Goal: Information Seeking & Learning: Learn about a topic

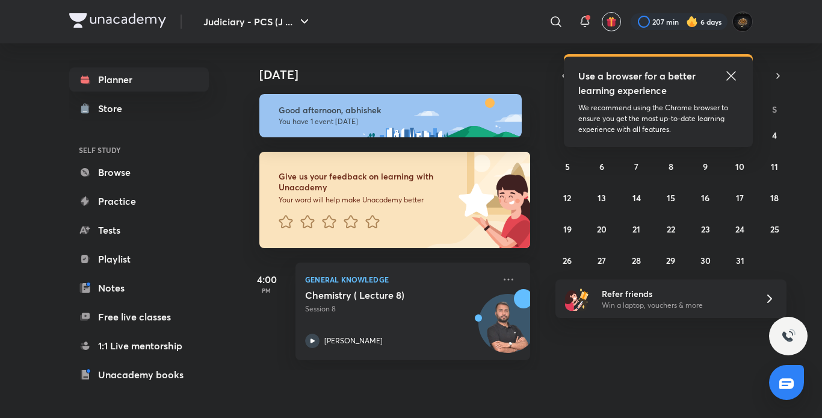
click at [731, 72] on icon at bounding box center [731, 76] width 14 height 14
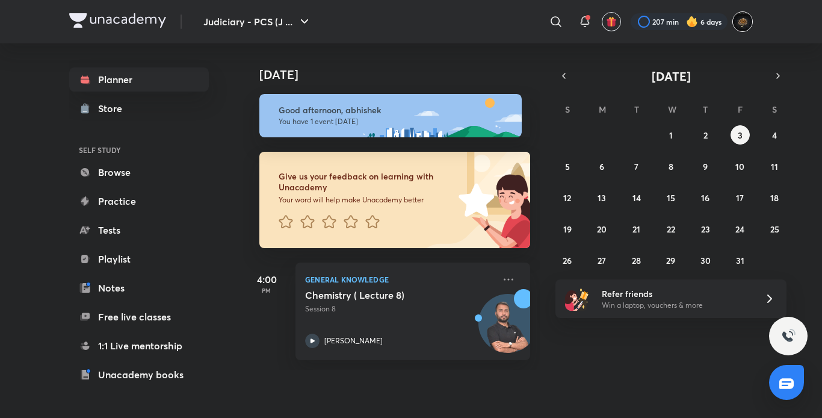
click at [738, 23] on img at bounding box center [742, 21] width 20 height 20
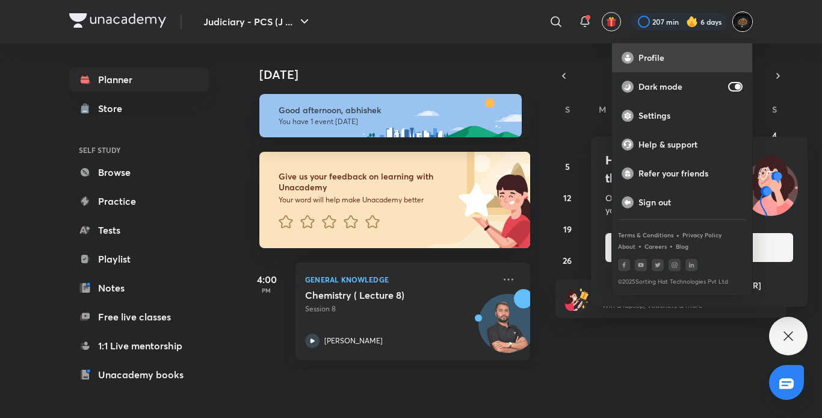
click at [666, 63] on p "Profile" at bounding box center [691, 57] width 104 height 11
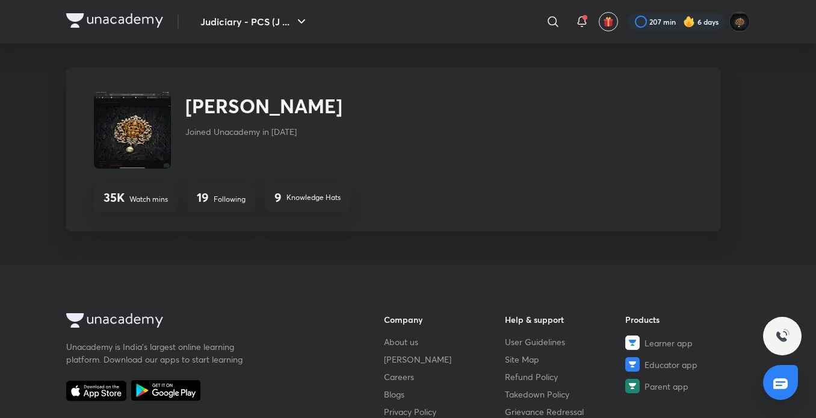
click at [101, 24] on img at bounding box center [114, 20] width 97 height 14
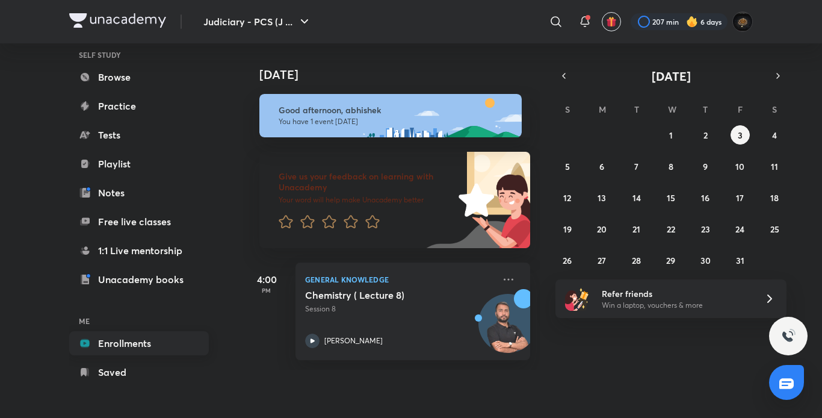
click at [113, 338] on link "Enrollments" at bounding box center [139, 343] width 140 height 24
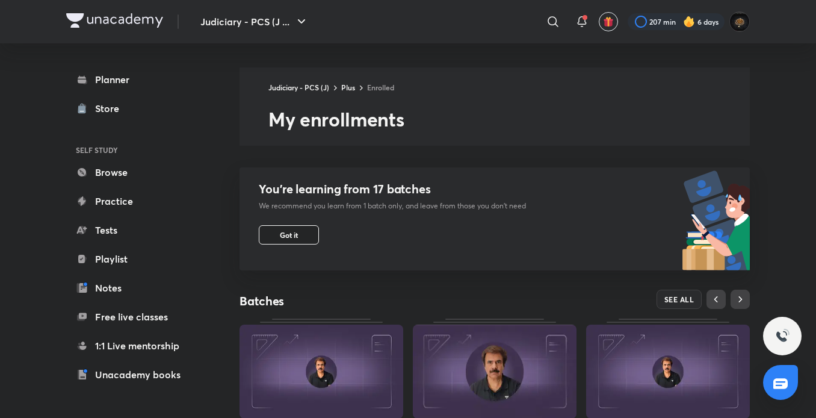
click at [289, 233] on span "Got it" at bounding box center [289, 235] width 18 height 10
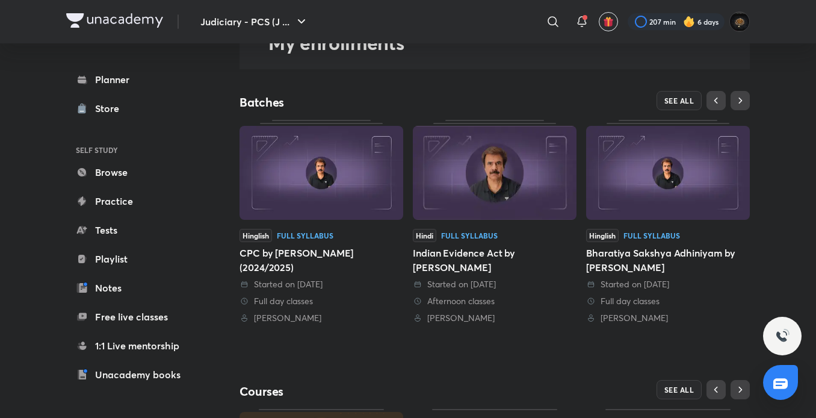
scroll to position [107, 0]
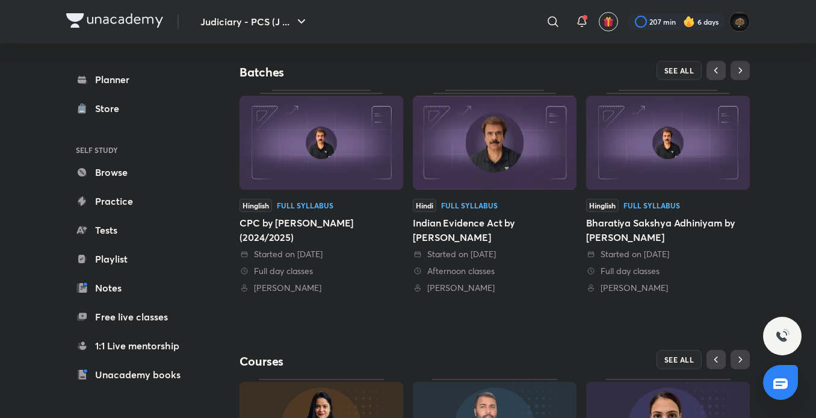
click at [665, 224] on div "Bharatiya Sakshya Adhiniyam by Anil Khanna" at bounding box center [668, 229] width 164 height 29
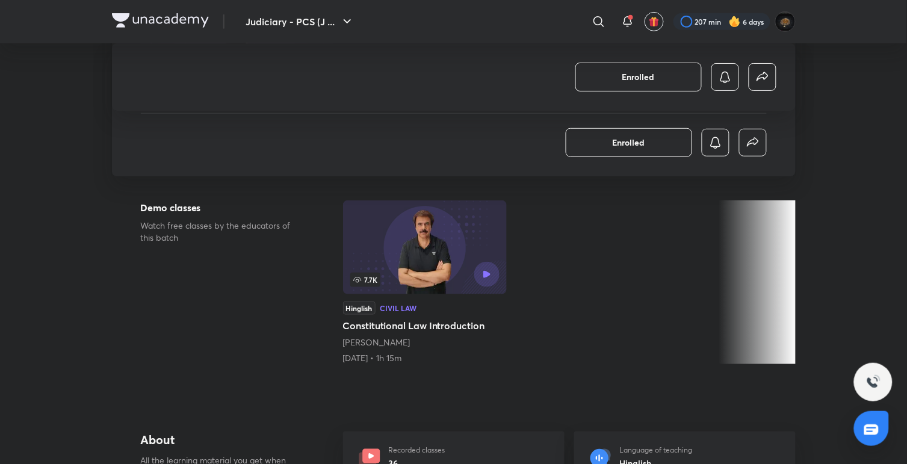
scroll to position [423, 0]
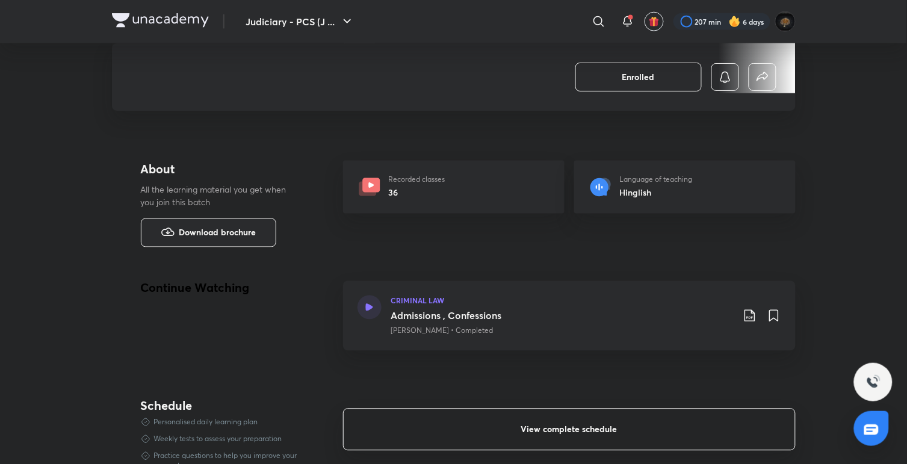
click at [598, 417] on span "View complete schedule" at bounding box center [569, 430] width 96 height 12
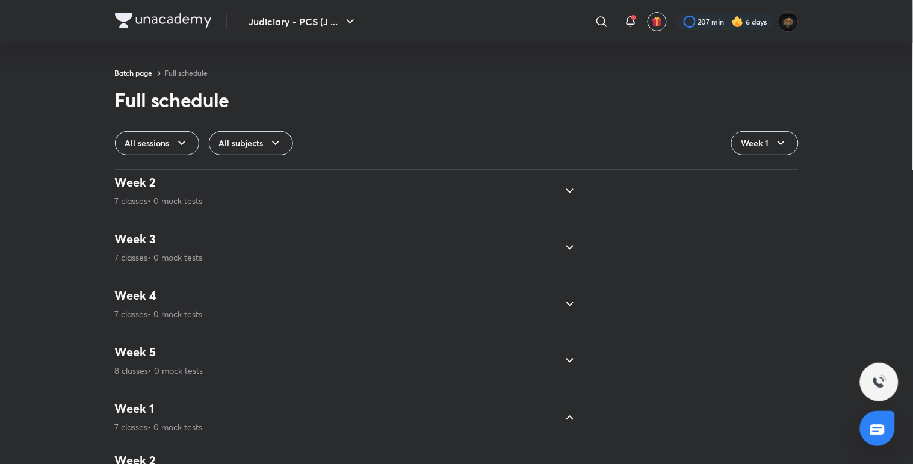
scroll to position [843, 0]
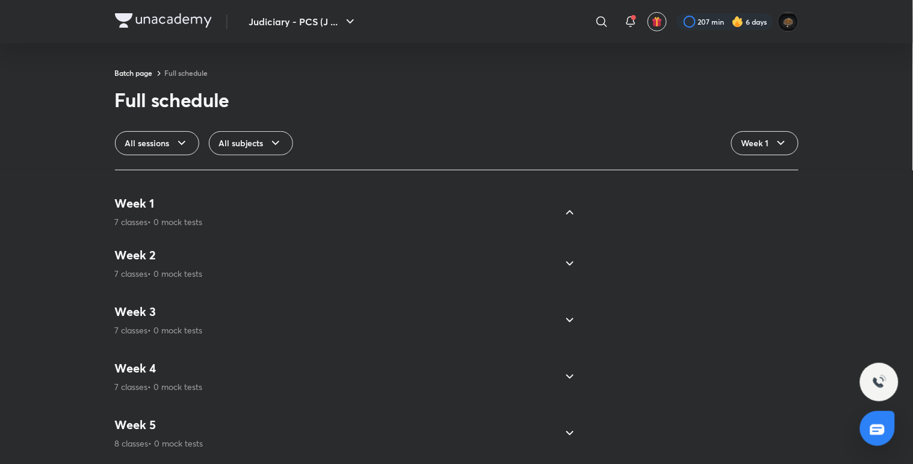
click at [350, 417] on div "Week 5 8 classes • 0 mock tests" at bounding box center [335, 433] width 441 height 32
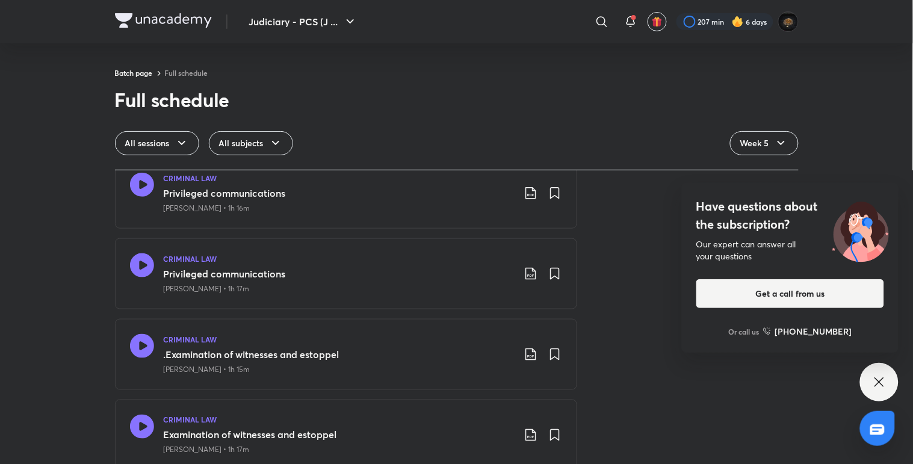
scroll to position [383, 0]
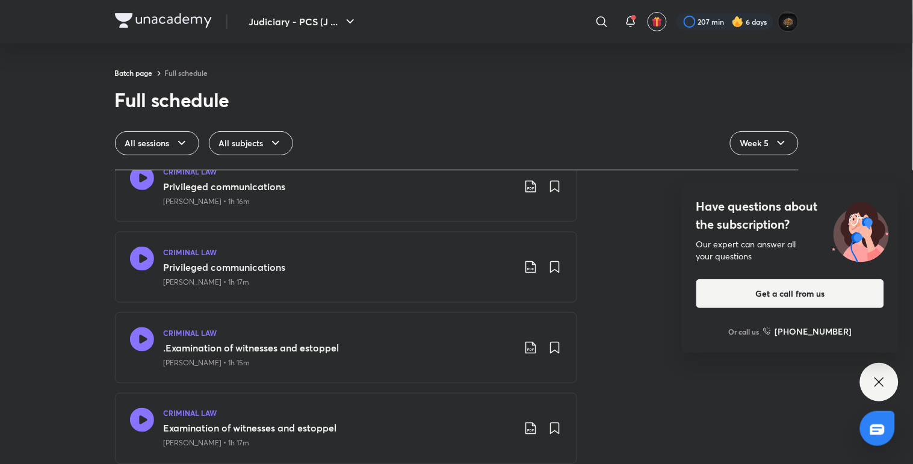
click at [129, 181] on icon at bounding box center [141, 178] width 24 height 24
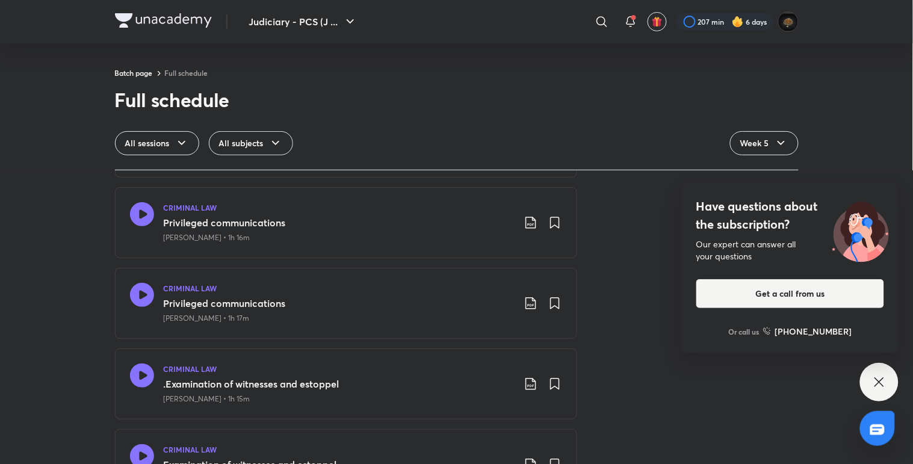
scroll to position [1290, 0]
